Goal: Task Accomplishment & Management: Manage account settings

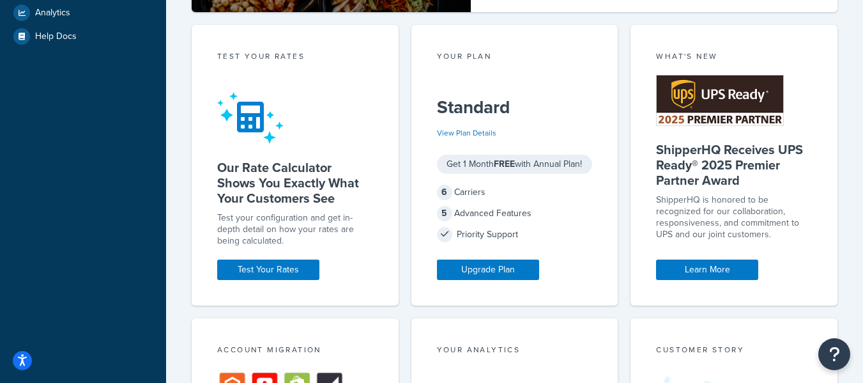
scroll to position [319, 0]
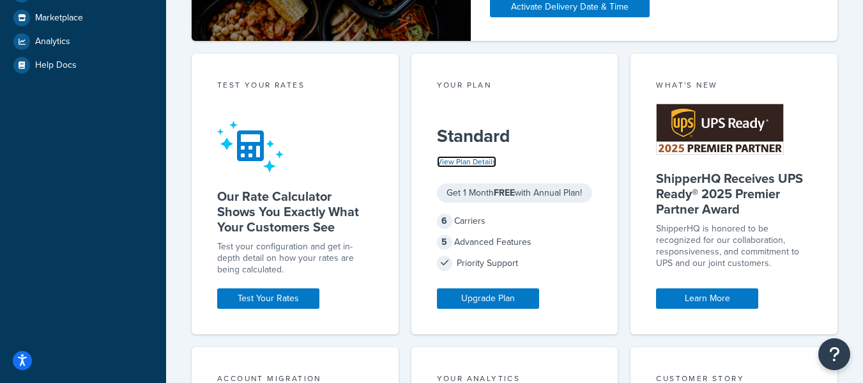
click at [479, 160] on link "View Plan Details" at bounding box center [466, 162] width 59 height 12
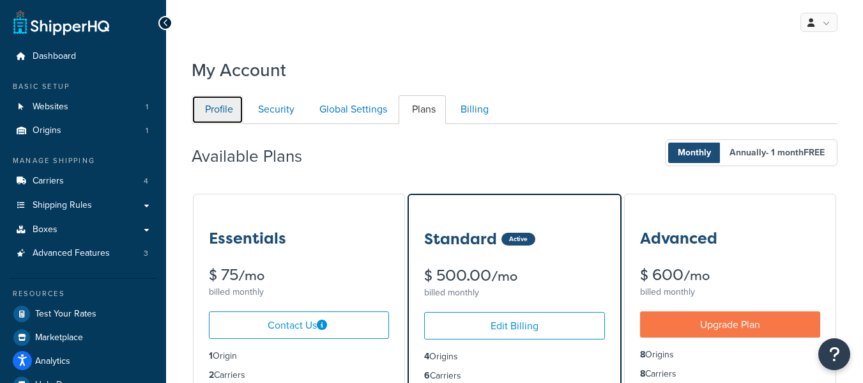
click at [228, 112] on link "Profile" at bounding box center [218, 109] width 52 height 29
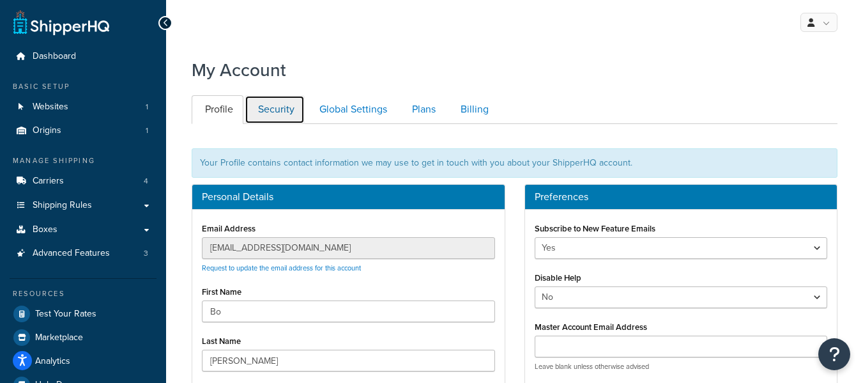
click at [274, 106] on link "Security" at bounding box center [275, 109] width 60 height 29
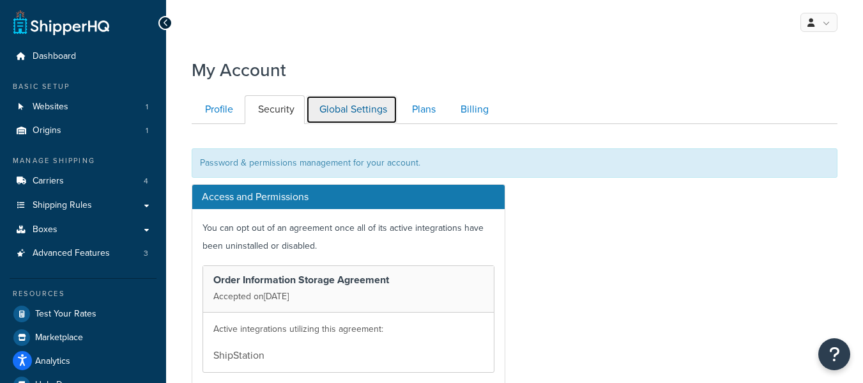
click at [353, 107] on link "Global Settings" at bounding box center [351, 109] width 91 height 29
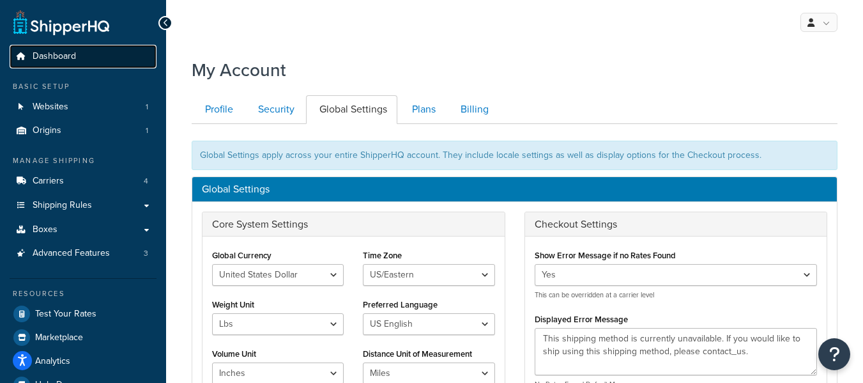
click at [51, 48] on link "Dashboard" at bounding box center [83, 57] width 147 height 24
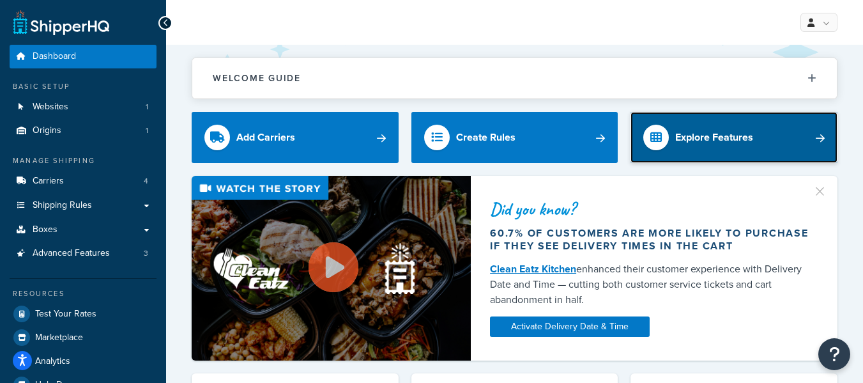
click at [758, 146] on link "Explore Features" at bounding box center [734, 137] width 207 height 51
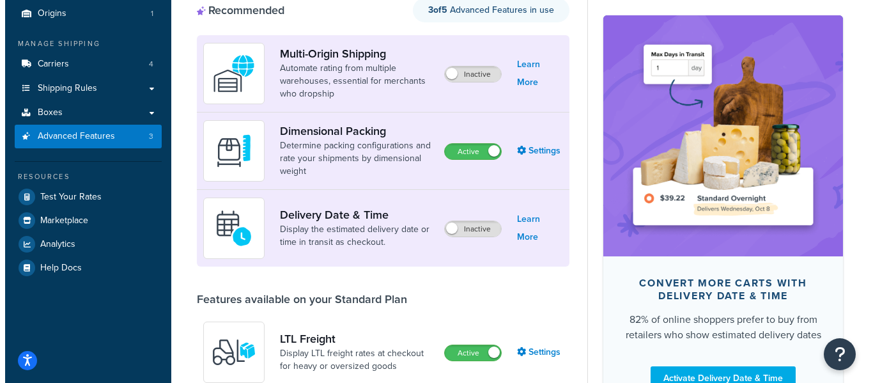
scroll to position [128, 0]
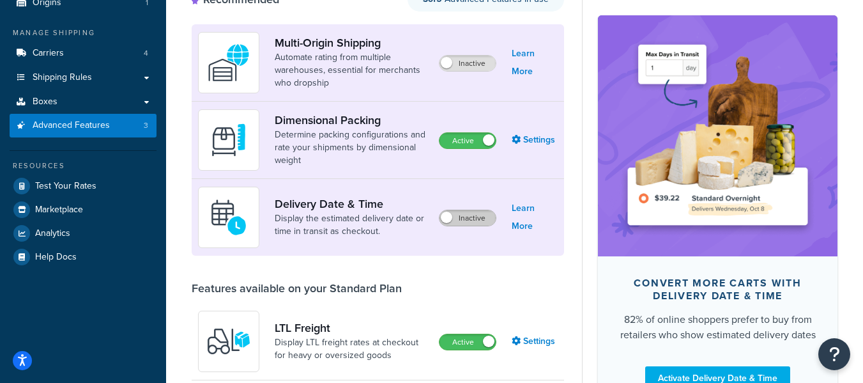
click at [462, 217] on label "Inactive" at bounding box center [468, 217] width 56 height 15
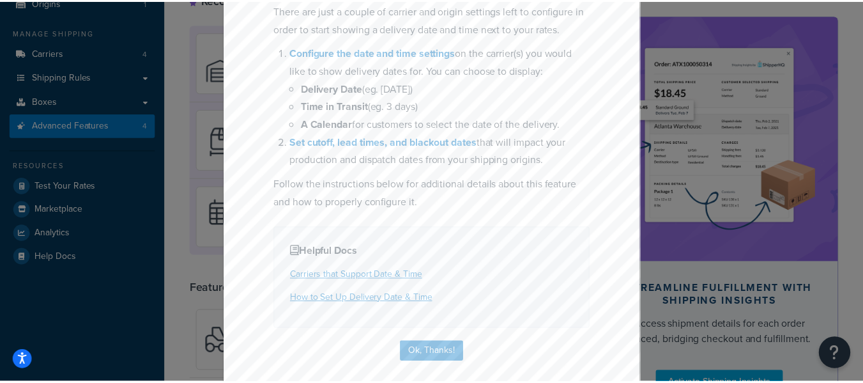
scroll to position [170, 0]
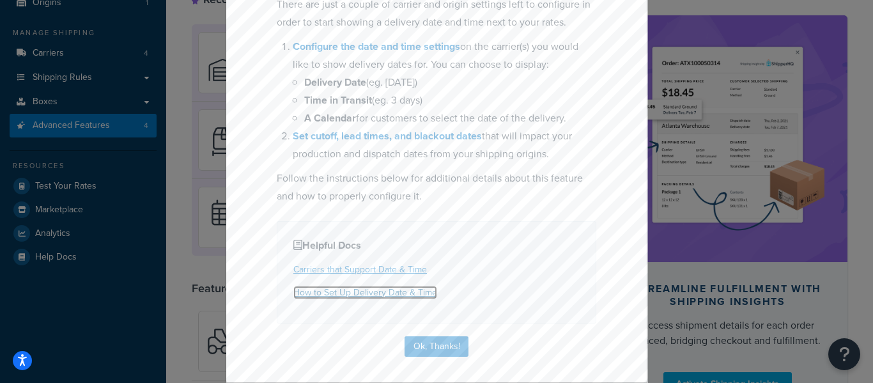
click at [391, 291] on link "How to Set Up Delivery Date & Time" at bounding box center [365, 292] width 144 height 13
click at [447, 342] on button "Ok, Thanks!" at bounding box center [436, 346] width 64 height 20
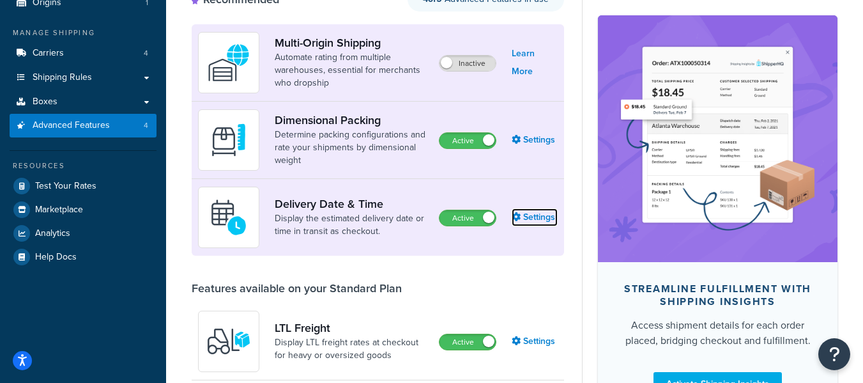
click at [538, 218] on link "Settings" at bounding box center [535, 217] width 46 height 18
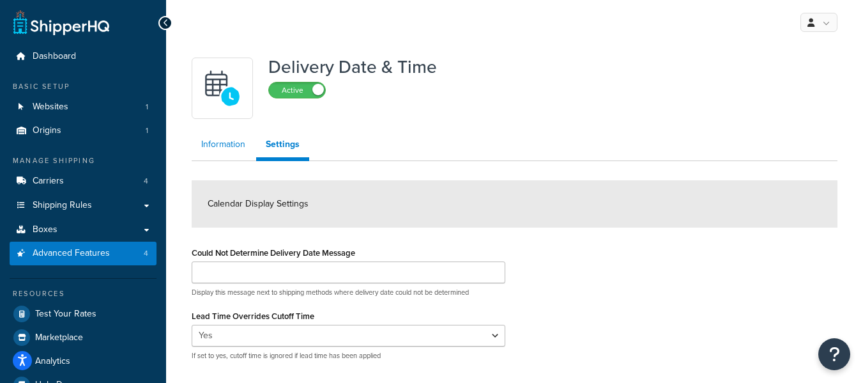
click at [232, 145] on link "Information" at bounding box center [223, 145] width 63 height 26
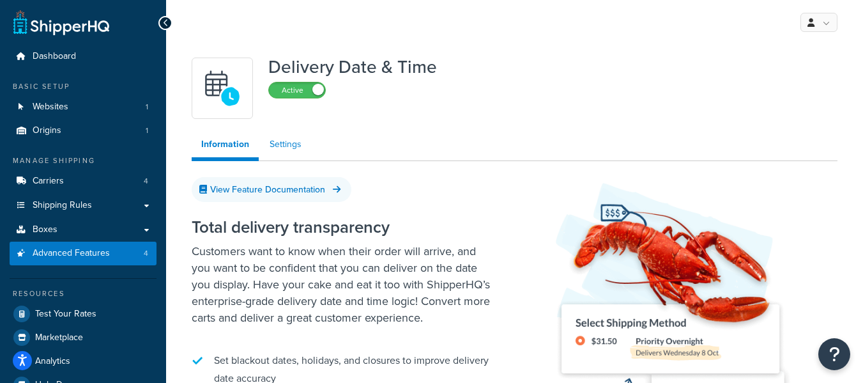
click at [295, 148] on link "Settings" at bounding box center [285, 145] width 51 height 26
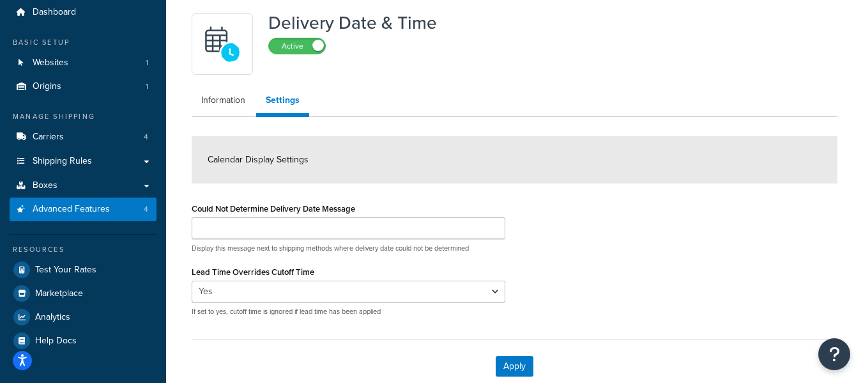
scroll to position [118, 0]
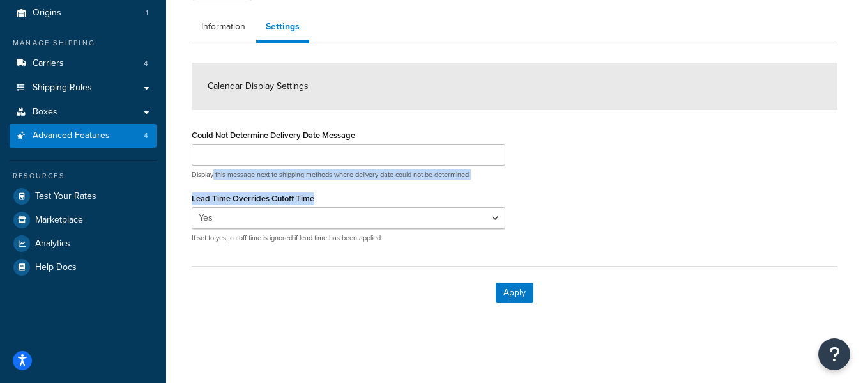
drag, startPoint x: 213, startPoint y: 175, endPoint x: 481, endPoint y: 181, distance: 268.5
click at [481, 181] on div "Could Not Determine Delivery Date Message Display this message next to shipping…" at bounding box center [348, 189] width 333 height 127
click at [486, 178] on p "Display this message next to shipping methods where delivery date could not be …" at bounding box center [349, 175] width 314 height 10
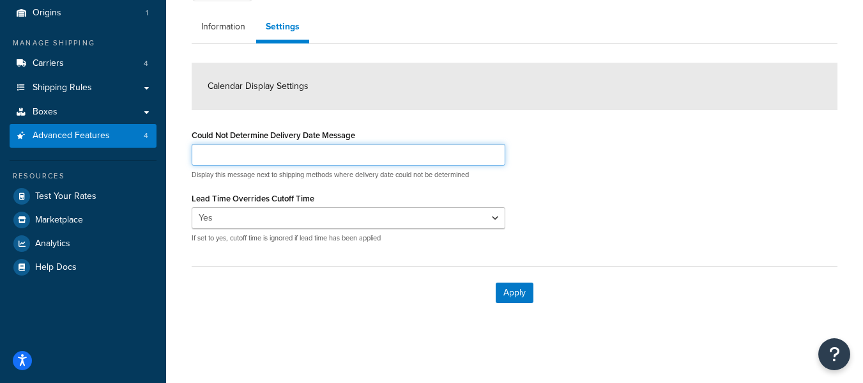
click at [266, 153] on input "Could Not Determine Delivery Date Message" at bounding box center [349, 155] width 314 height 22
type input "Delivery Date Not Available"
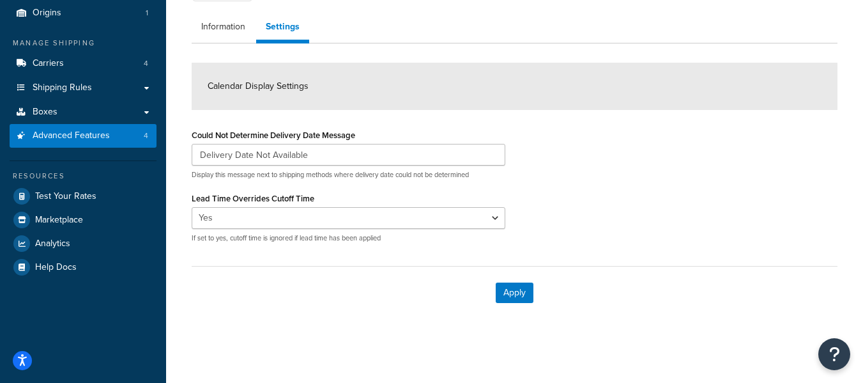
click at [509, 219] on div "Could Not Determine Delivery Date Message Delivery Date Not Available Display t…" at bounding box center [348, 189] width 333 height 127
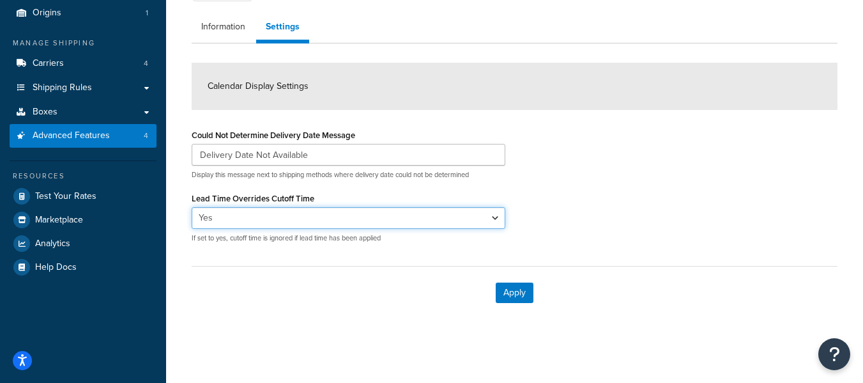
click at [488, 213] on select "Yes No" at bounding box center [349, 218] width 314 height 22
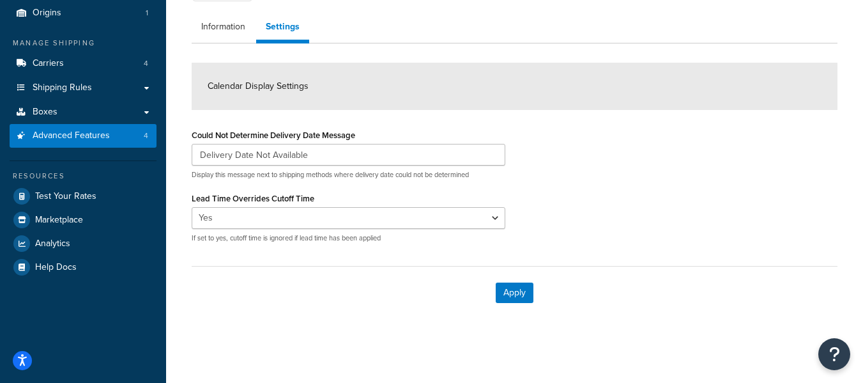
click at [555, 217] on div "Could Not Determine Delivery Date Message Delivery Date Not Available Display t…" at bounding box center [514, 189] width 665 height 127
click at [523, 293] on button "Apply" at bounding box center [515, 292] width 38 height 20
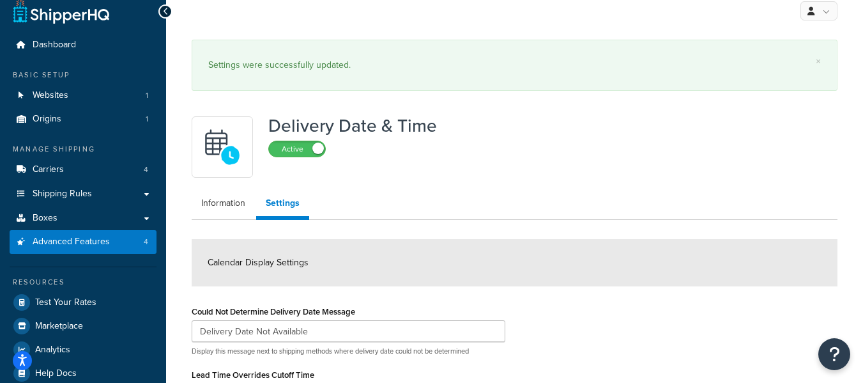
scroll to position [0, 0]
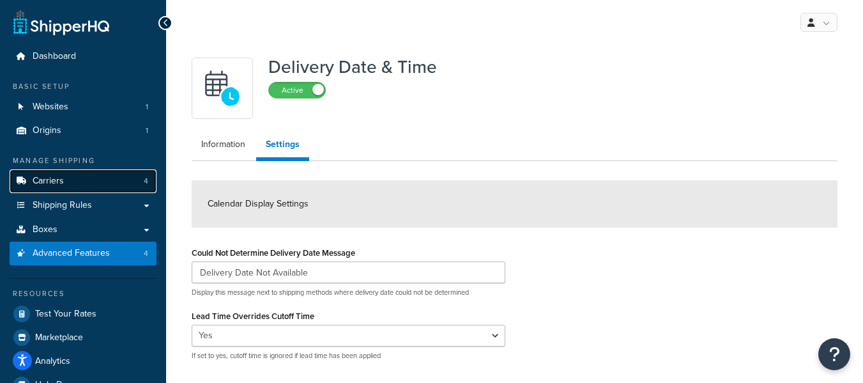
click at [63, 182] on span "Carriers" at bounding box center [48, 181] width 31 height 11
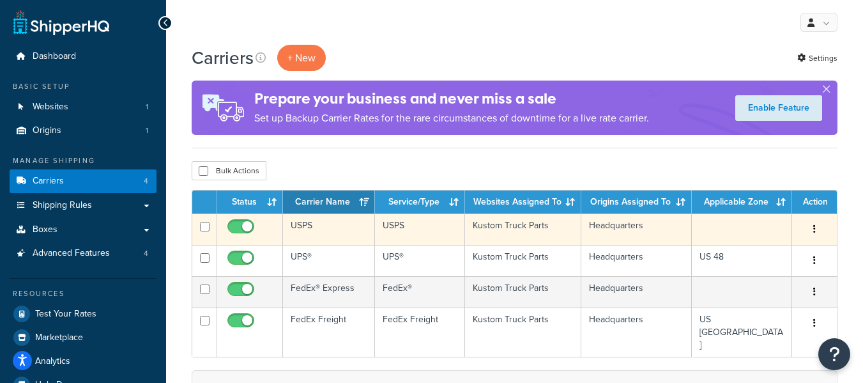
click at [812, 229] on button "button" at bounding box center [815, 229] width 18 height 20
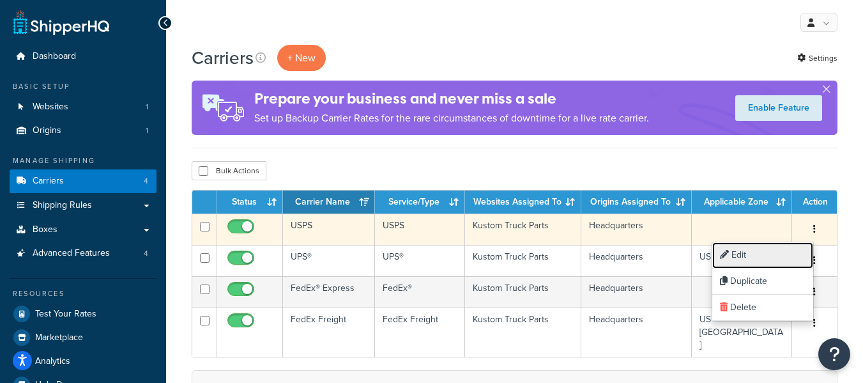
click at [756, 256] on link "Edit" at bounding box center [762, 255] width 101 height 26
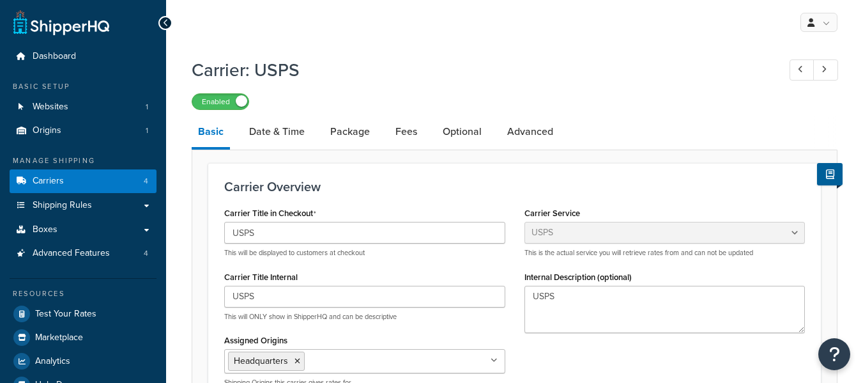
select select "usps"
select select "ONLINE"
click at [265, 134] on link "Date & Time" at bounding box center [277, 131] width 68 height 31
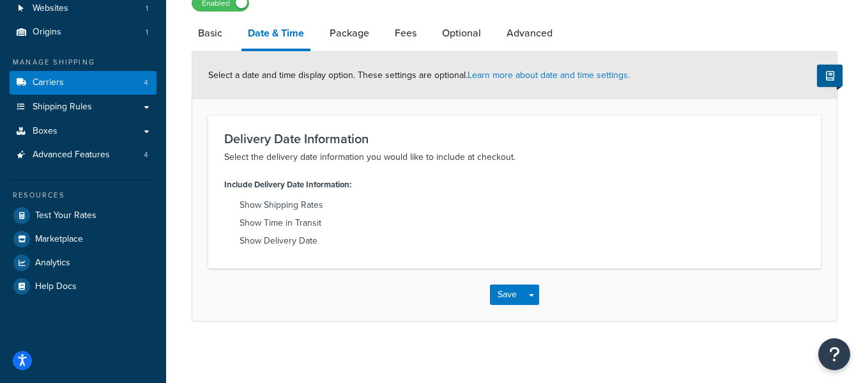
scroll to position [103, 0]
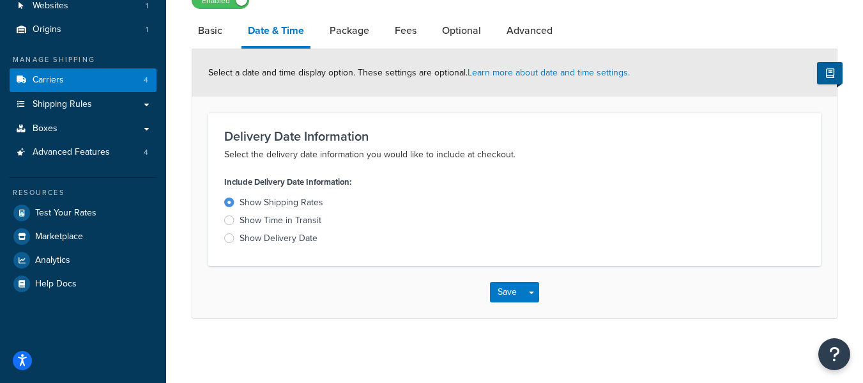
click at [228, 223] on div at bounding box center [229, 220] width 10 height 10
click at [0, 0] on input "Show Time in Transit" at bounding box center [0, 0] width 0 height 0
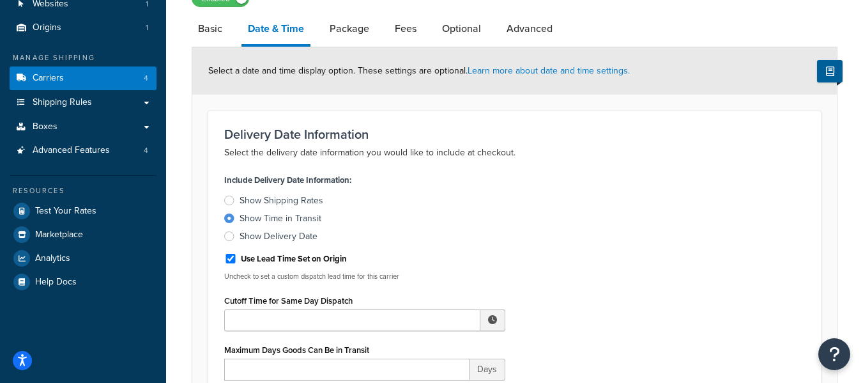
click at [229, 201] on div at bounding box center [229, 201] width 10 height 10
click at [0, 0] on input "Show Shipping Rates" at bounding box center [0, 0] width 0 height 0
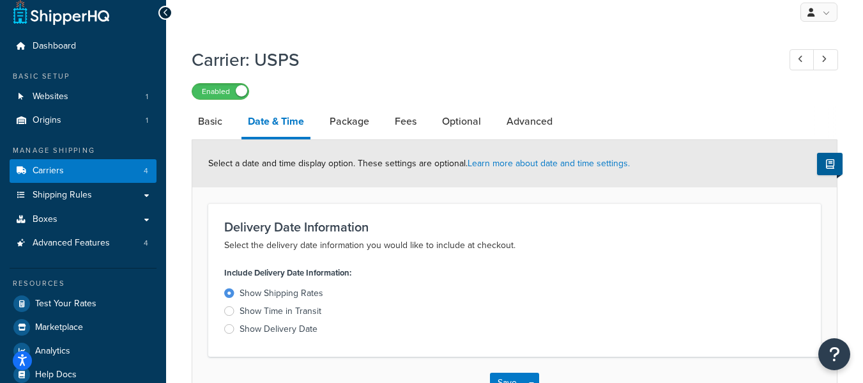
scroll to position [0, 0]
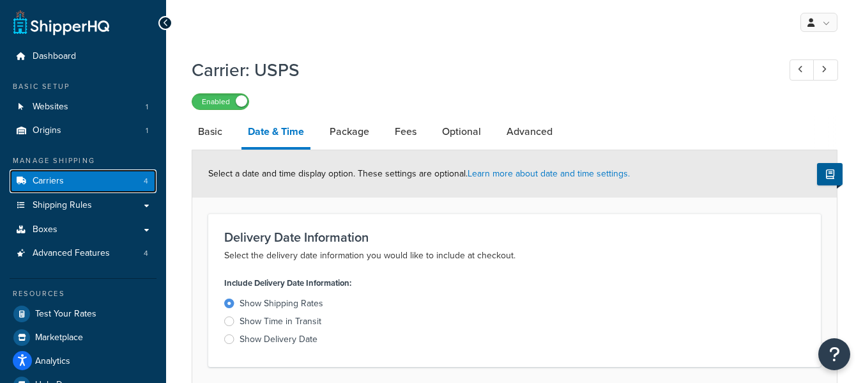
click at [65, 176] on link "Carriers 4" at bounding box center [83, 181] width 147 height 24
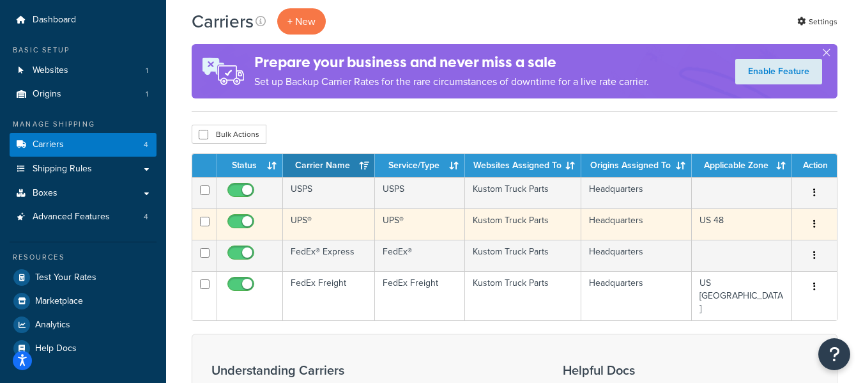
scroll to position [64, 0]
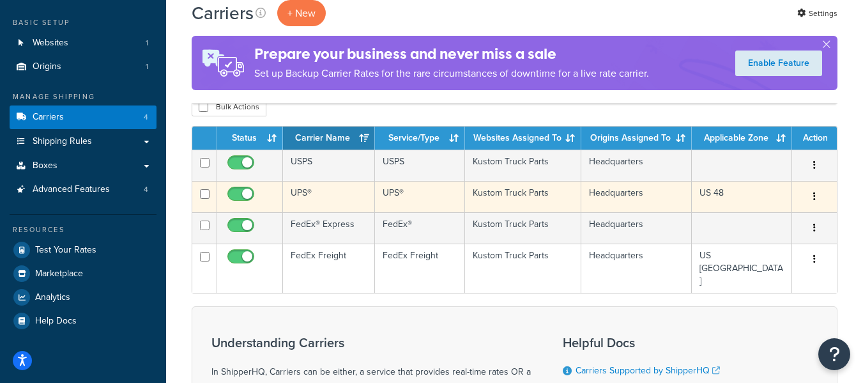
click at [819, 199] on button "button" at bounding box center [815, 197] width 18 height 20
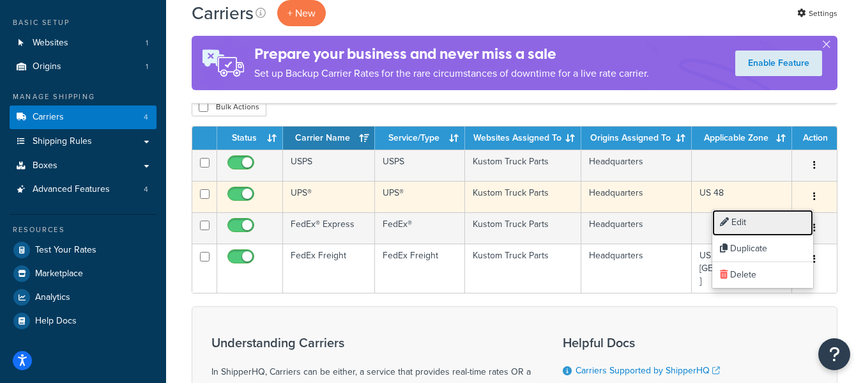
click at [769, 220] on link "Edit" at bounding box center [762, 223] width 101 height 26
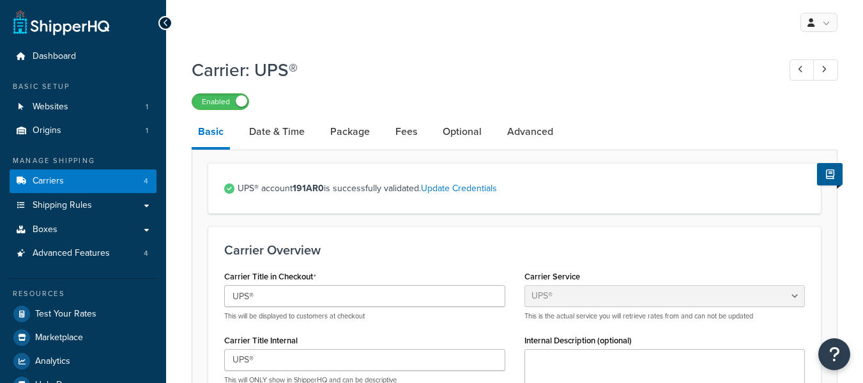
select select "ups"
click at [298, 136] on link "Date & Time" at bounding box center [277, 131] width 68 height 31
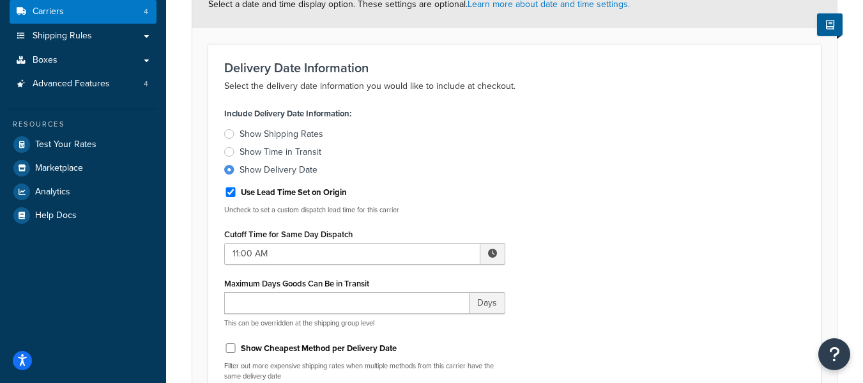
scroll to position [192, 0]
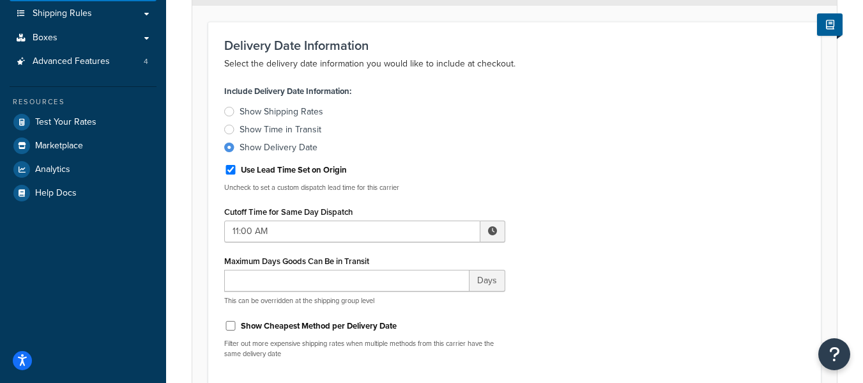
click at [492, 238] on span at bounding box center [493, 231] width 25 height 22
click at [397, 264] on span "▲" at bounding box center [399, 260] width 26 height 26
type input "12:00 PM"
click at [639, 224] on div "Include Delivery Date Information: Show Shipping Rates Show Time in Transit Sho…" at bounding box center [515, 225] width 600 height 286
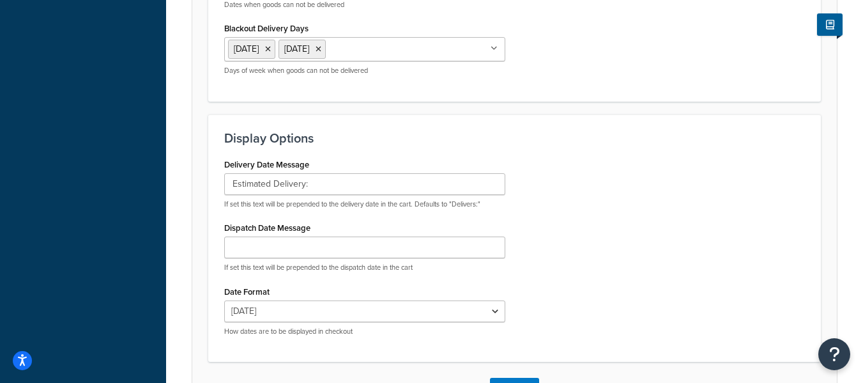
scroll to position [703, 0]
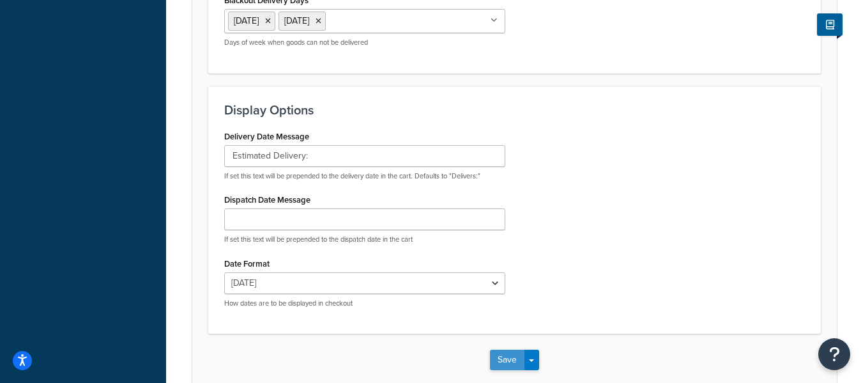
click at [500, 364] on button "Save" at bounding box center [507, 360] width 35 height 20
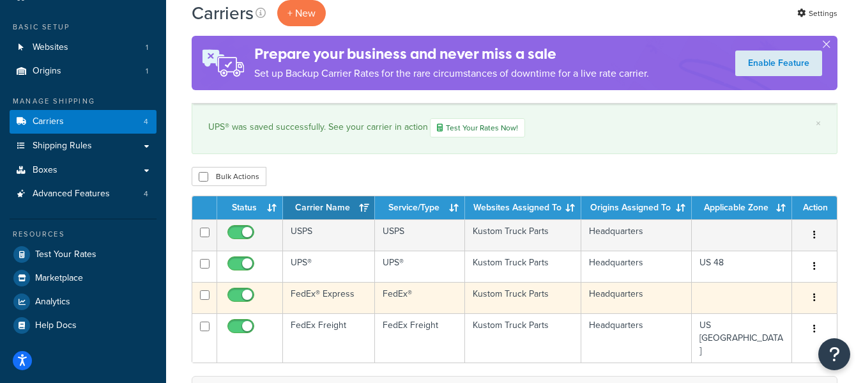
scroll to position [128, 0]
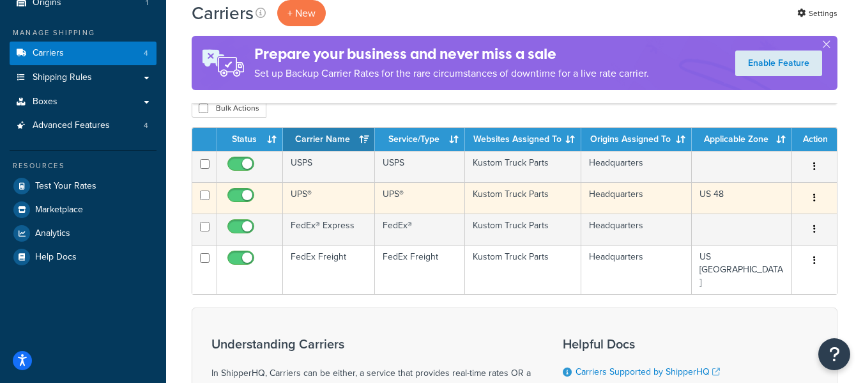
click at [815, 198] on icon "button" at bounding box center [814, 197] width 3 height 9
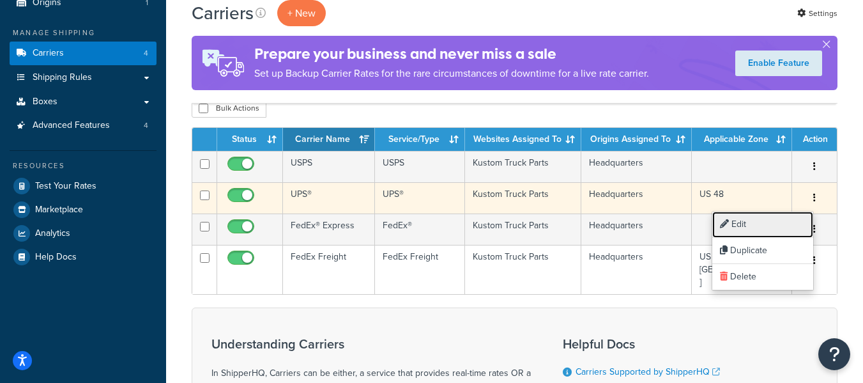
click at [750, 222] on link "Edit" at bounding box center [762, 225] width 101 height 26
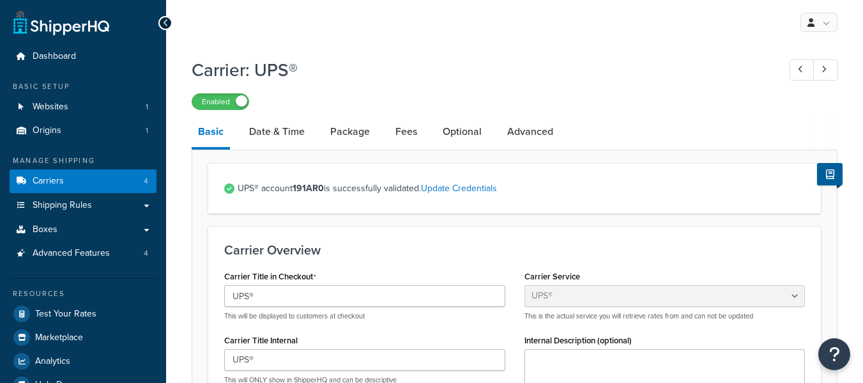
select select "ups"
click at [258, 131] on link "Date & Time" at bounding box center [277, 131] width 68 height 31
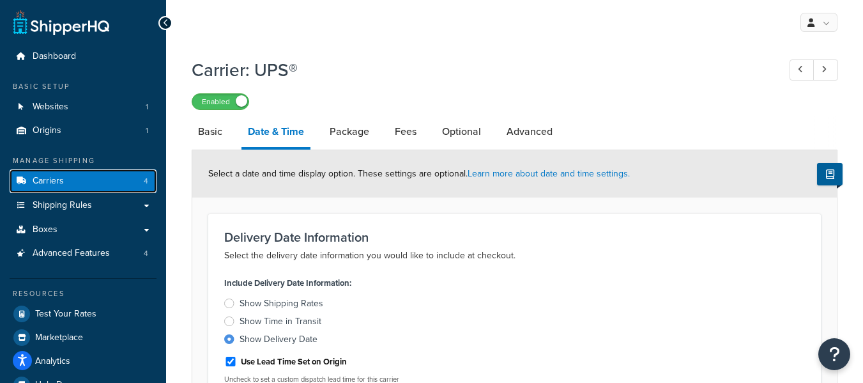
click at [58, 181] on span "Carriers" at bounding box center [48, 181] width 31 height 11
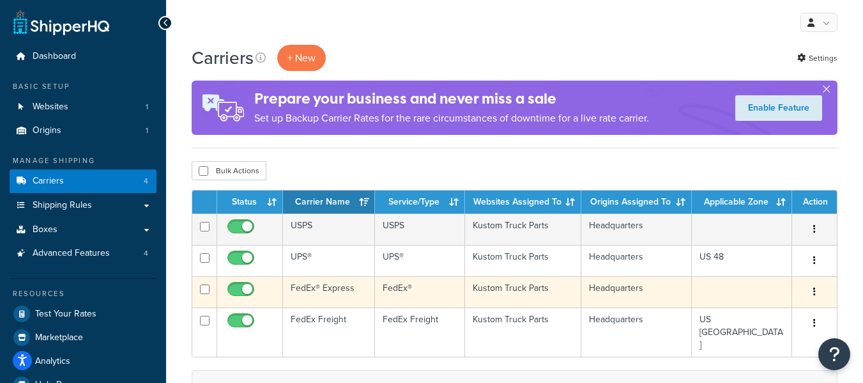
click at [815, 286] on button "button" at bounding box center [815, 292] width 18 height 20
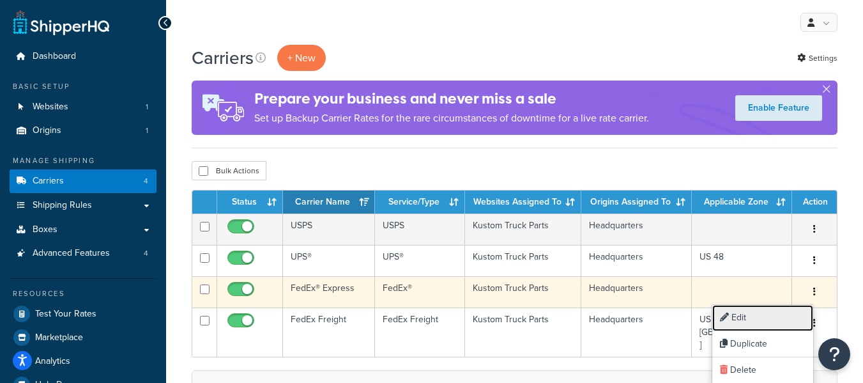
click at [768, 317] on link "Edit" at bounding box center [762, 318] width 101 height 26
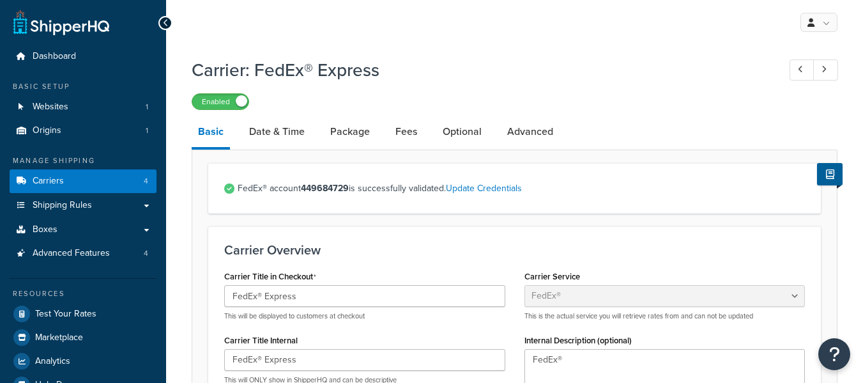
select select "fedEx"
select select "REGULAR_PICKUP"
select select "YOUR_PACKAGING"
click at [284, 128] on link "Date & Time" at bounding box center [277, 131] width 68 height 31
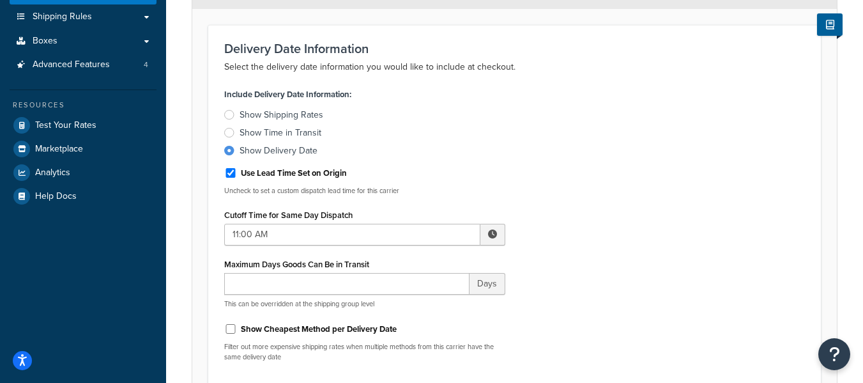
scroll to position [192, 0]
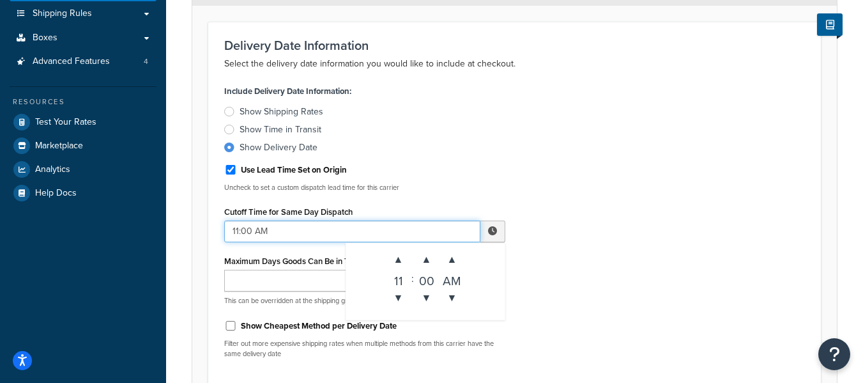
drag, startPoint x: 238, startPoint y: 233, endPoint x: 206, endPoint y: 230, distance: 32.1
click at [761, 271] on div "Include Delivery Date Information: Show Shipping Rates Show Time in Transit Sho…" at bounding box center [515, 225] width 600 height 286
click at [327, 236] on input "12:00 AM" at bounding box center [352, 231] width 256 height 22
click at [454, 266] on span "▲" at bounding box center [453, 260] width 26 height 26
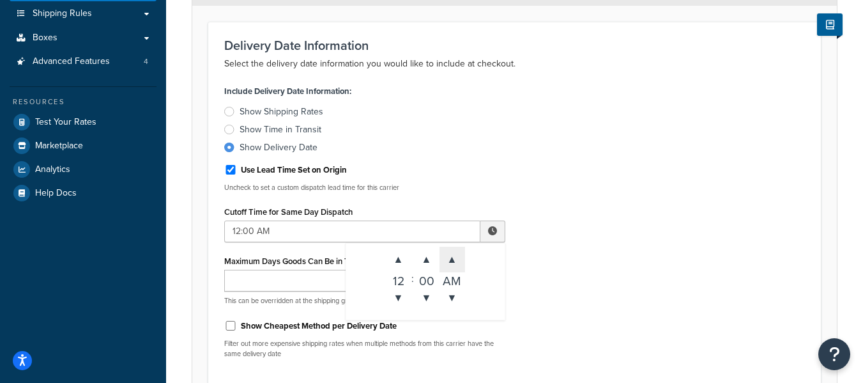
type input "12:00 PM"
click at [604, 230] on div "Include Delivery Date Information: Show Shipping Rates Show Time in Transit Sho…" at bounding box center [515, 225] width 600 height 286
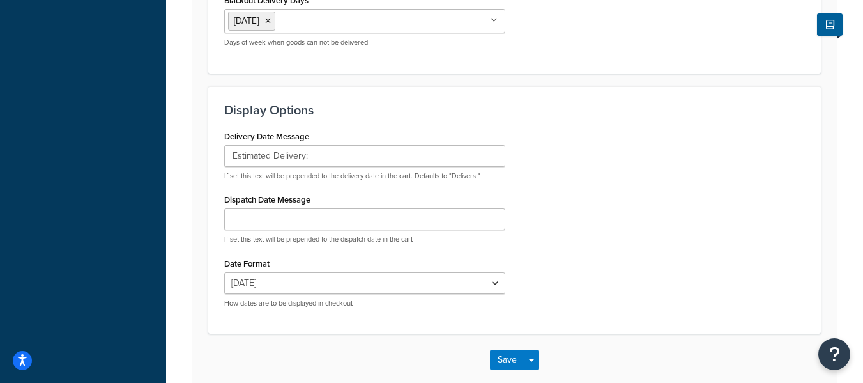
scroll to position [767, 0]
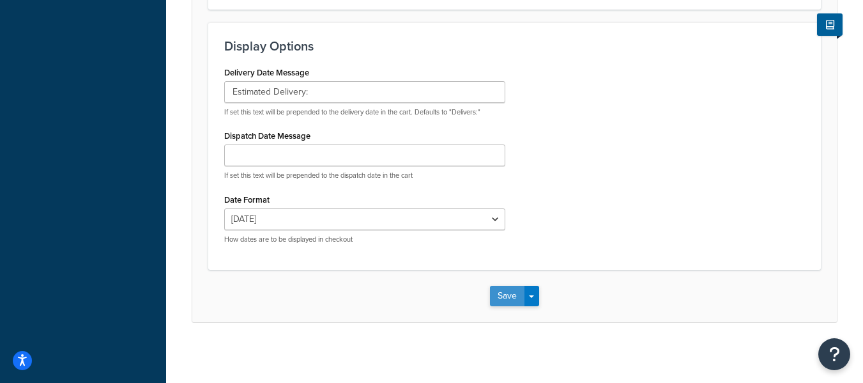
click at [514, 300] on button "Save" at bounding box center [507, 296] width 35 height 20
